Goal: Navigation & Orientation: Understand site structure

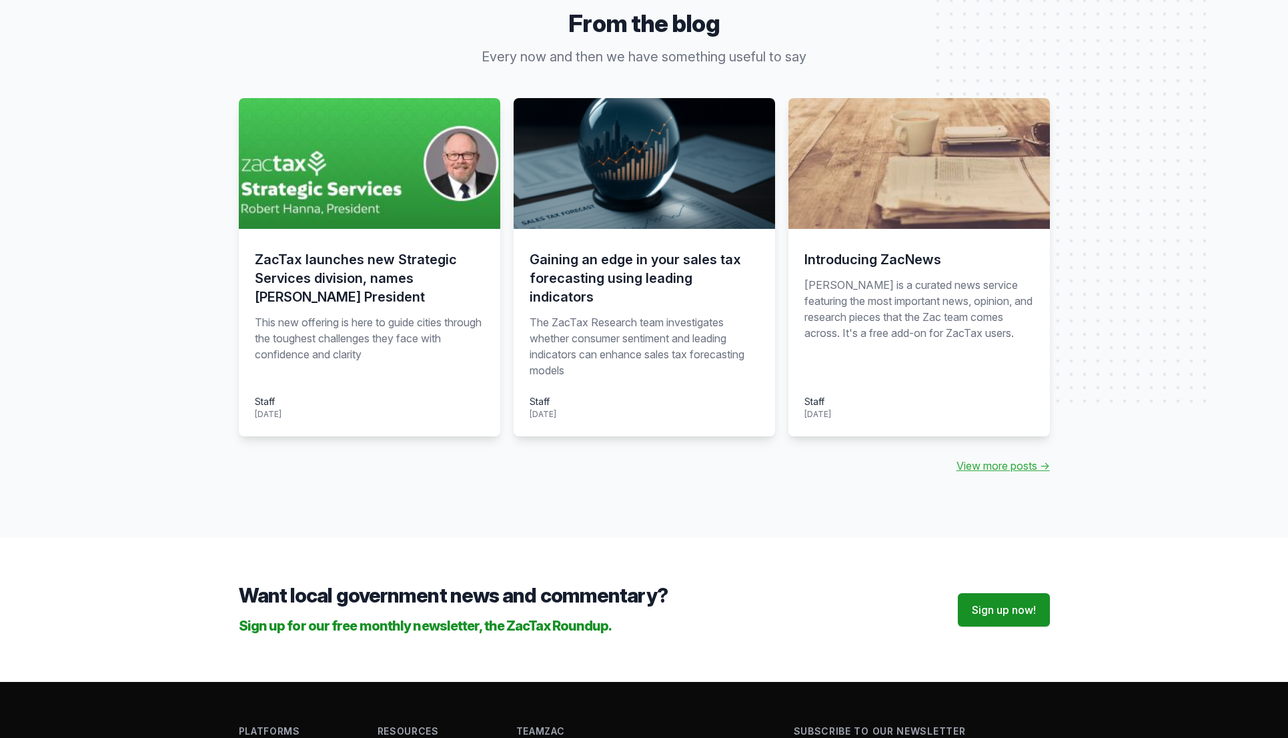
scroll to position [1386, 0]
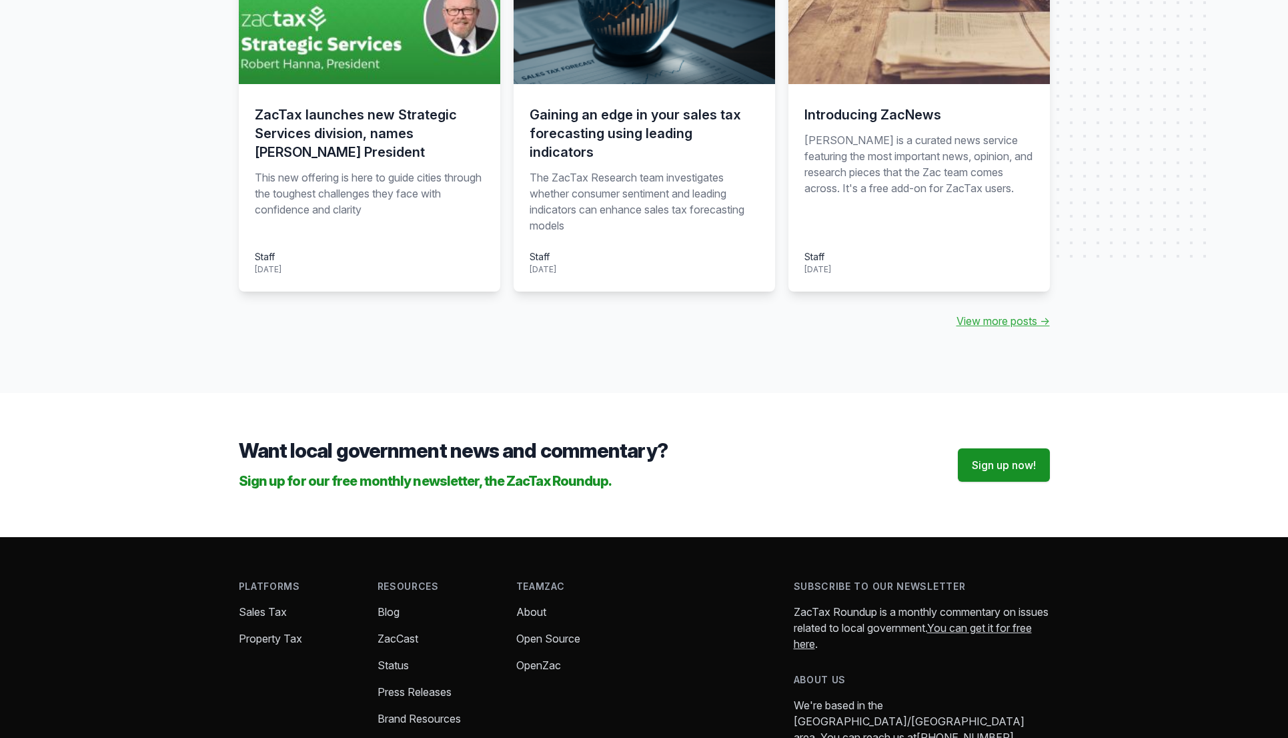
click at [527, 605] on link "About" at bounding box center [531, 611] width 30 height 13
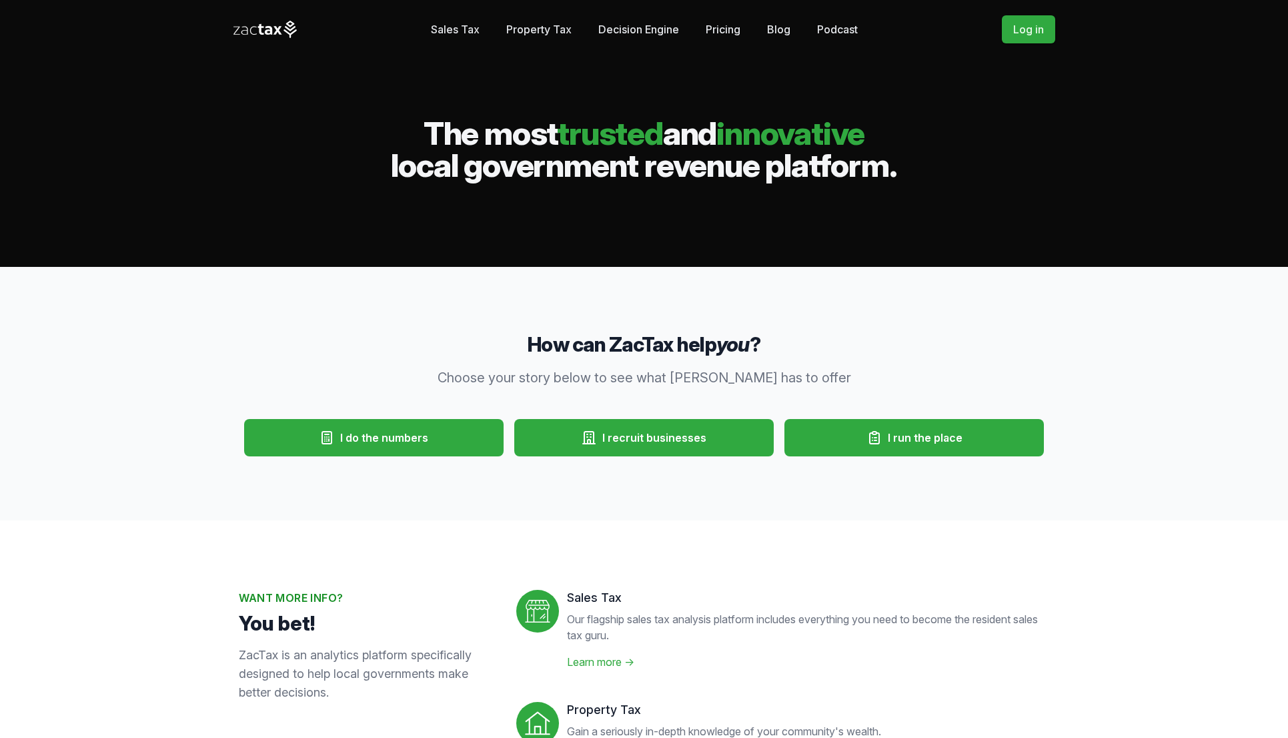
click at [479, 31] on div "Sales Tax Property Tax Decision Engine Stories Pricing Blog Podcast The Roundup" at bounding box center [644, 29] width 427 height 27
click at [474, 31] on link "Sales Tax" at bounding box center [455, 29] width 49 height 27
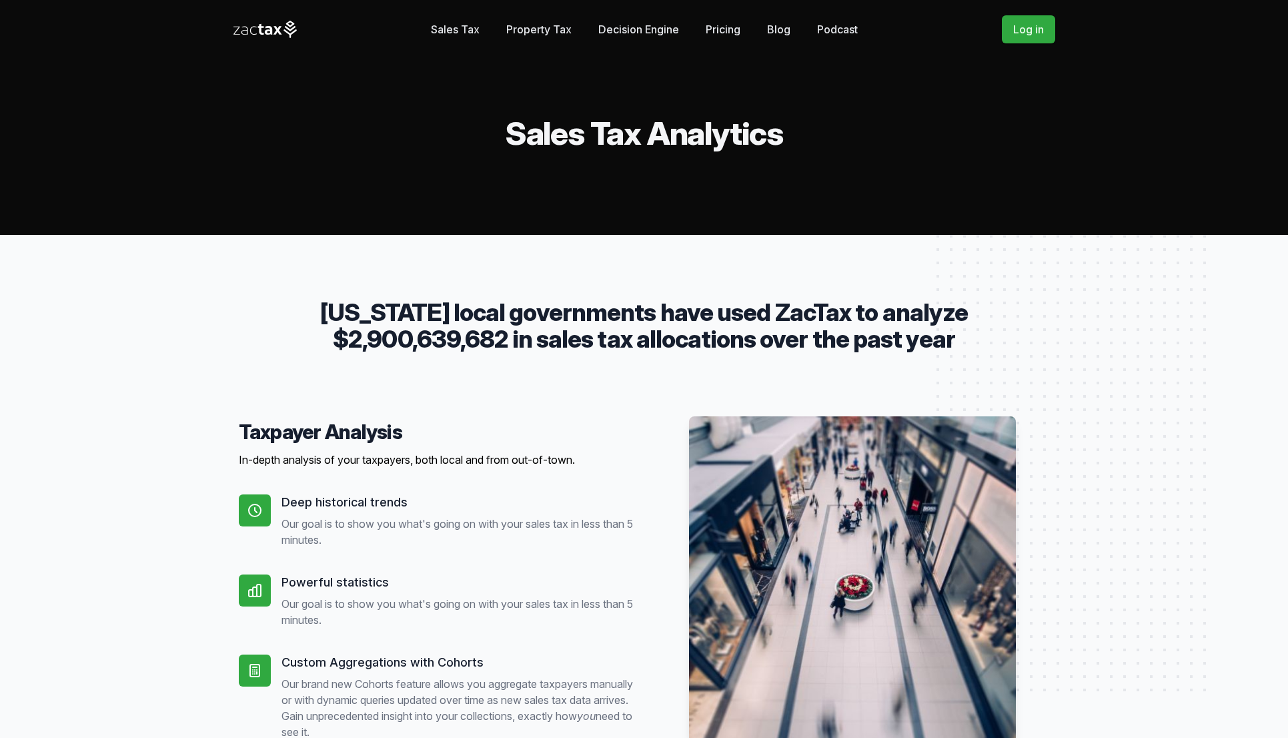
click at [522, 35] on link "Property Tax" at bounding box center [538, 29] width 65 height 27
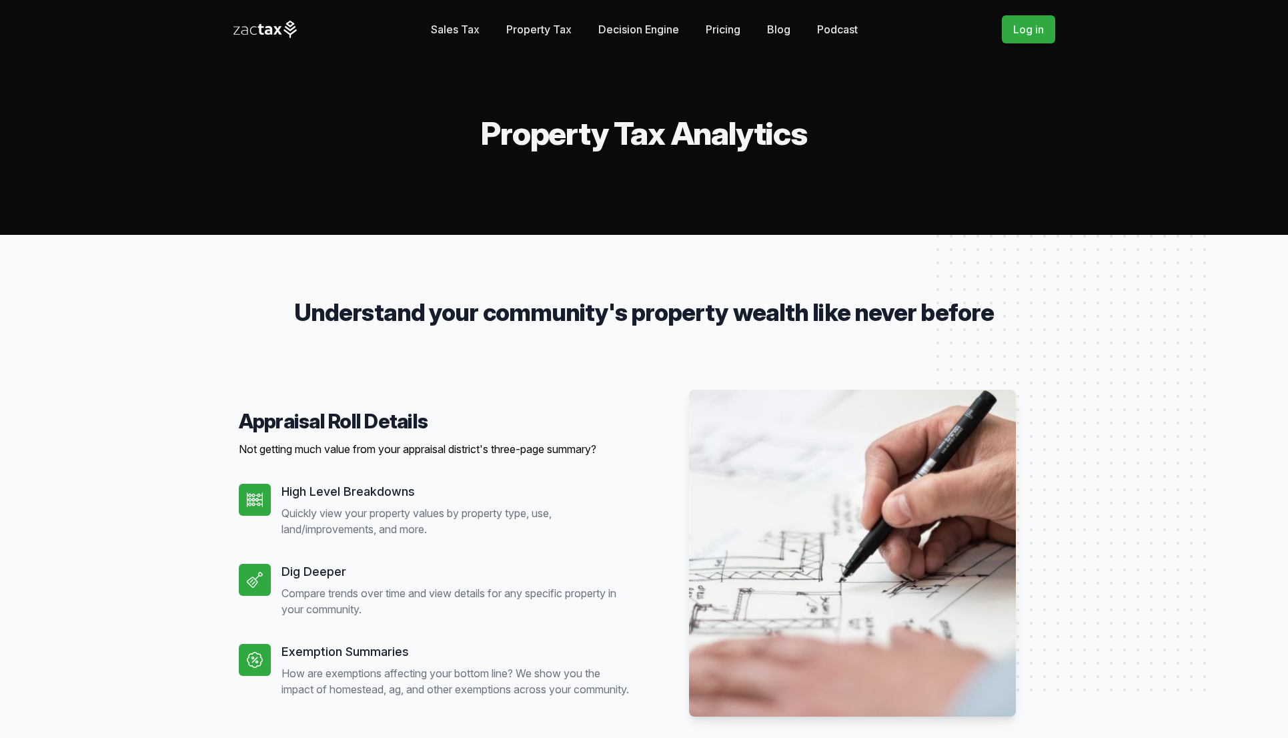
click at [612, 30] on link "Decision Engine" at bounding box center [638, 29] width 81 height 27
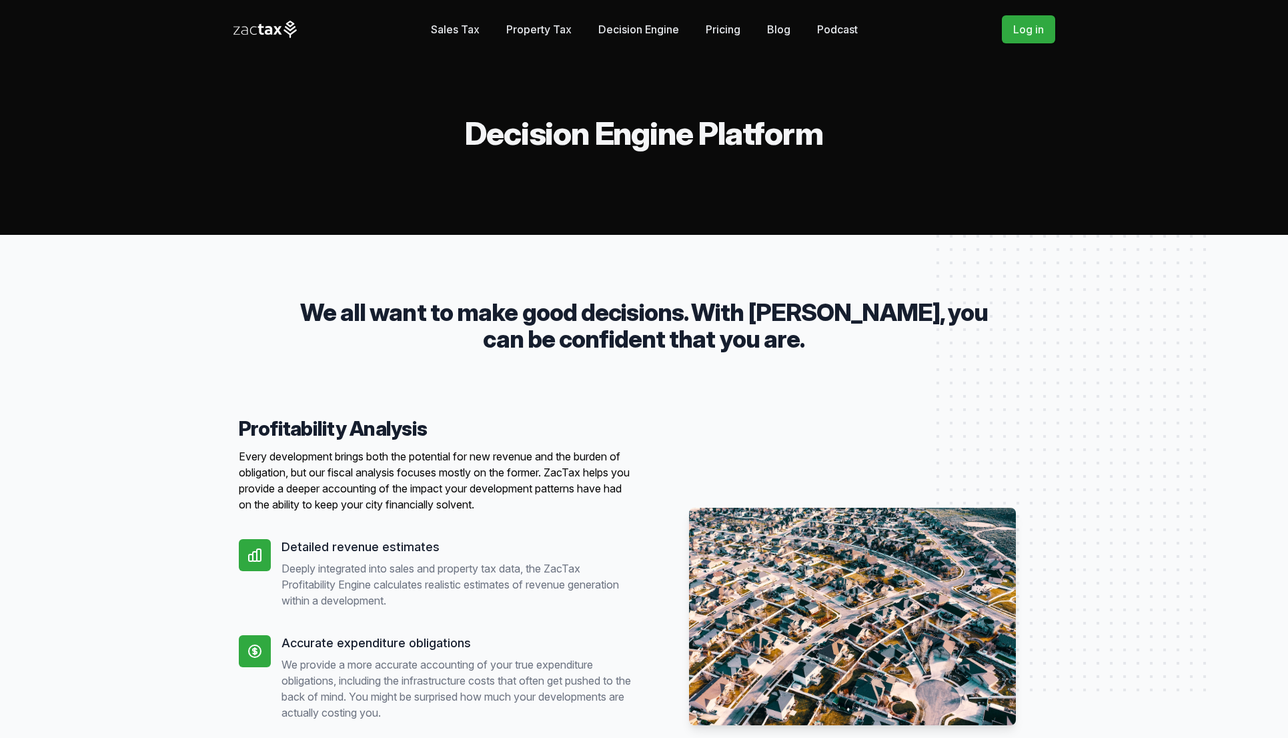
click at [739, 27] on link "Pricing" at bounding box center [723, 29] width 35 height 27
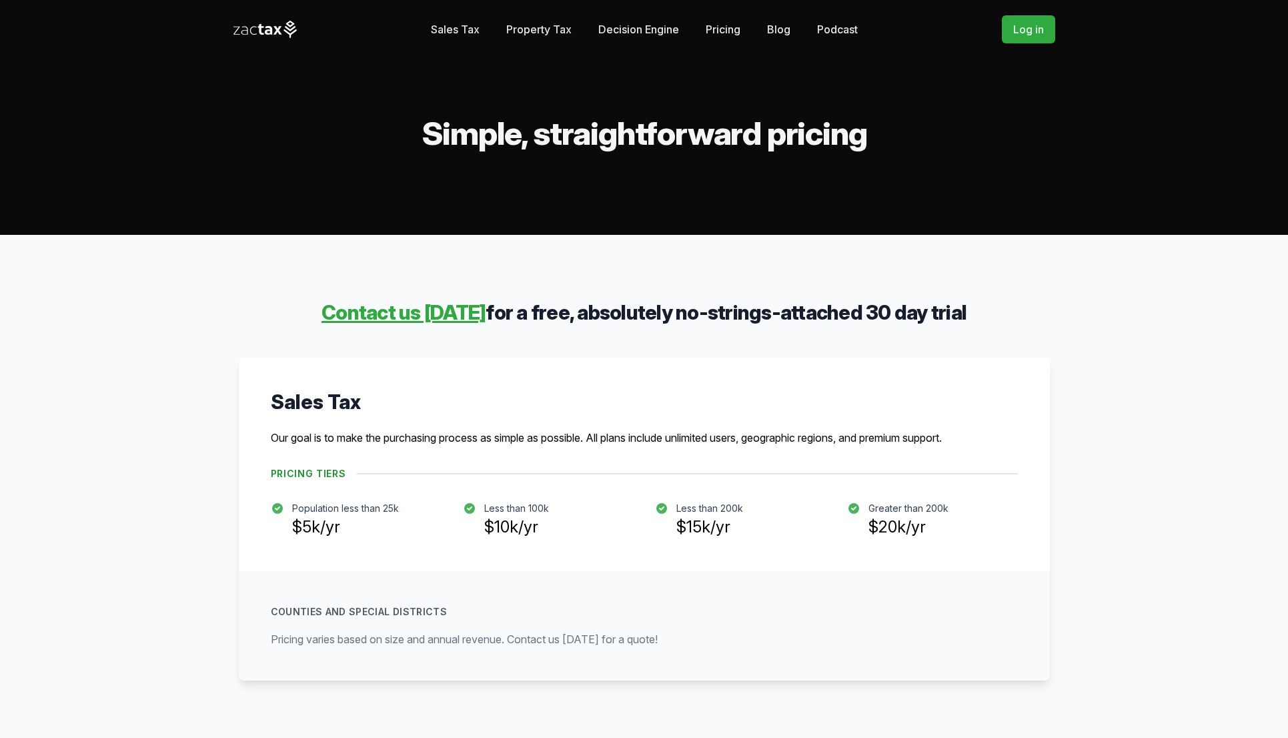
click at [783, 25] on link "Blog" at bounding box center [778, 29] width 23 height 27
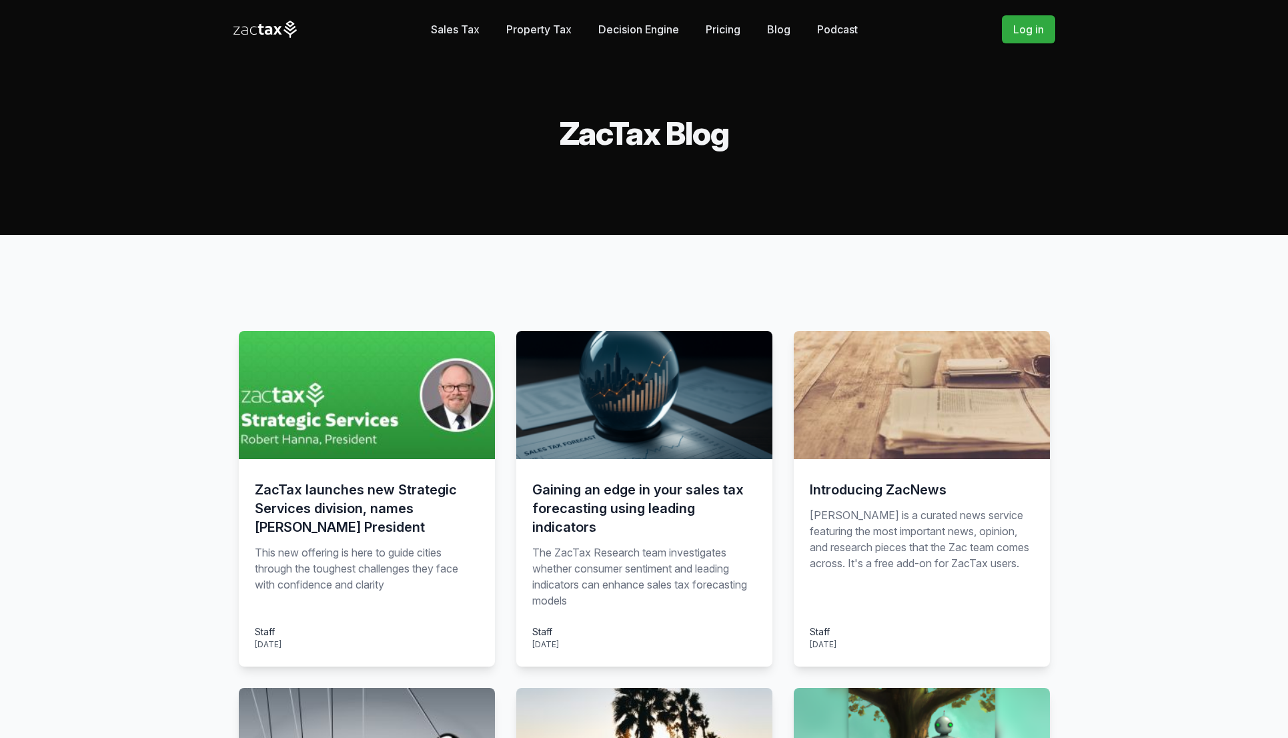
click at [832, 21] on link "Podcast" at bounding box center [837, 29] width 41 height 27
